Goal: Task Accomplishment & Management: Use online tool/utility

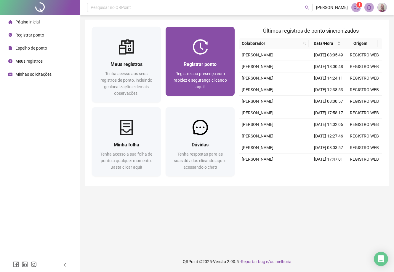
click at [198, 65] on span "Registrar ponto" at bounding box center [200, 64] width 33 height 6
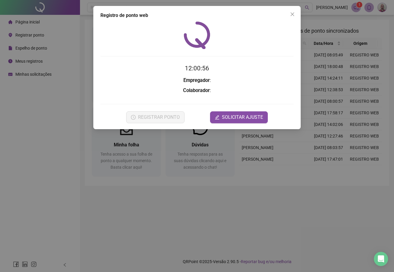
click at [55, 116] on div "Registro de ponto web 12:00:56 Empregador : Colaborador : REGISTRAR PONTO SOLIC…" at bounding box center [197, 136] width 394 height 272
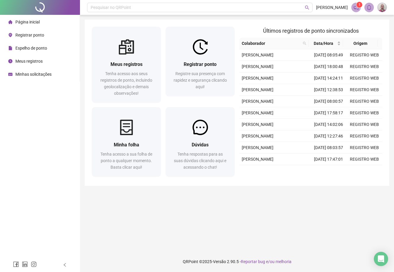
click at [37, 76] on span "Minhas solicitações" at bounding box center [33, 74] width 36 height 5
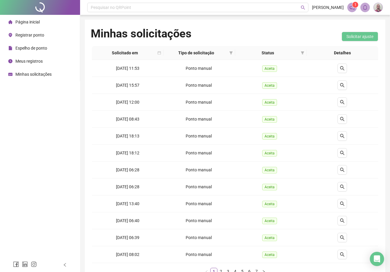
click at [31, 20] on span "Página inicial" at bounding box center [27, 22] width 24 height 5
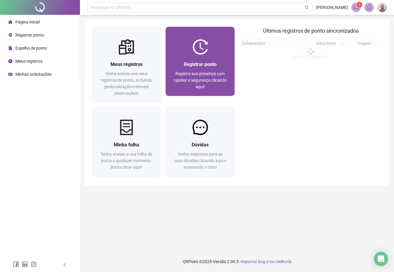
click at [217, 57] on div "Registrar ponto Registre sua presença com rapidez e segurança clicando aqui!" at bounding box center [200, 75] width 69 height 41
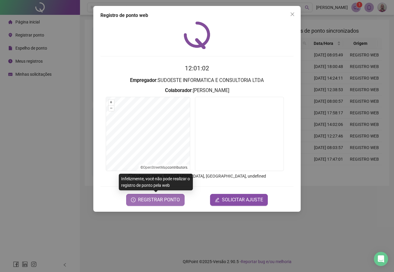
click at [172, 201] on span "REGISTRAR PONTO" at bounding box center [159, 199] width 42 height 7
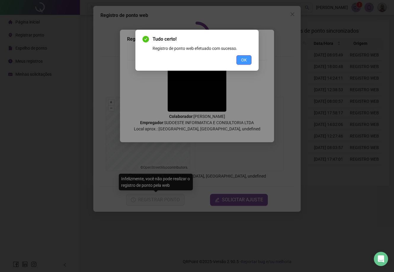
click at [243, 60] on span "OK" at bounding box center [244, 60] width 6 height 7
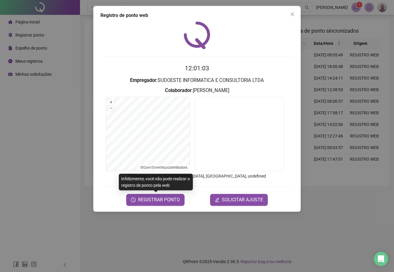
drag, startPoint x: 56, startPoint y: 93, endPoint x: 47, endPoint y: 83, distance: 13.4
click at [56, 93] on div "Registro de ponto web 12:01:03 Empregador : SUDOESTE INFORMATICA E CONSULTORIA …" at bounding box center [197, 136] width 394 height 272
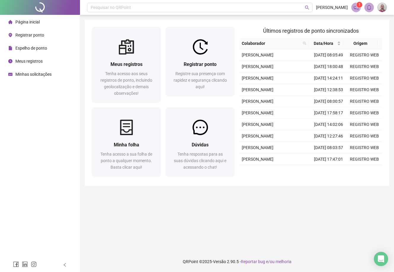
click at [38, 69] on div "Minhas solicitações" at bounding box center [29, 74] width 43 height 12
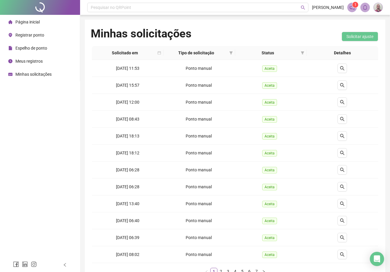
click at [31, 20] on span "Página inicial" at bounding box center [27, 22] width 24 height 5
